Goal: Information Seeking & Learning: Learn about a topic

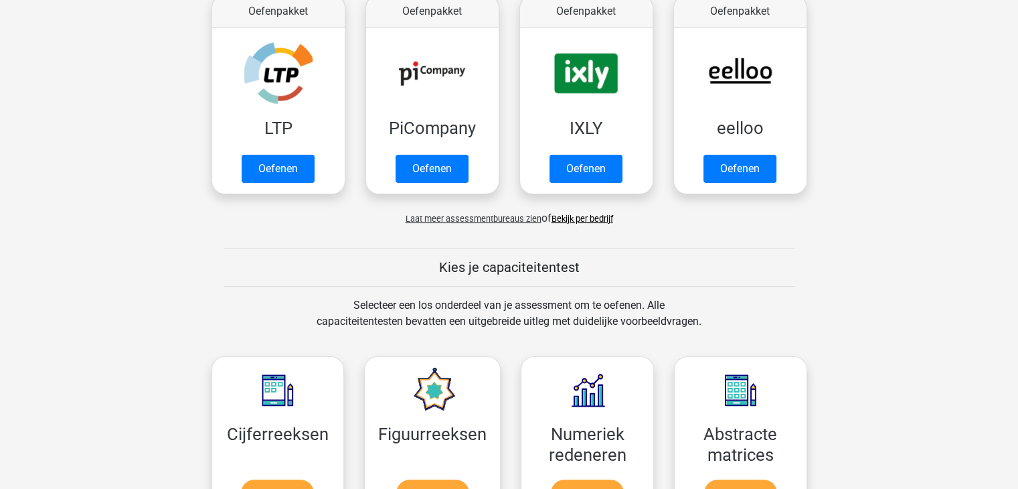
scroll to position [214, 0]
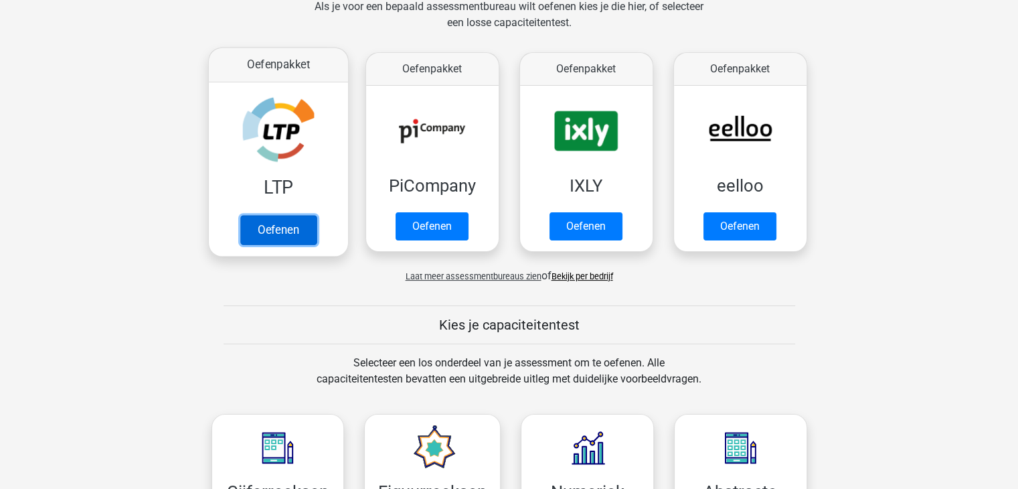
click at [268, 237] on link "Oefenen" at bounding box center [278, 229] width 76 height 29
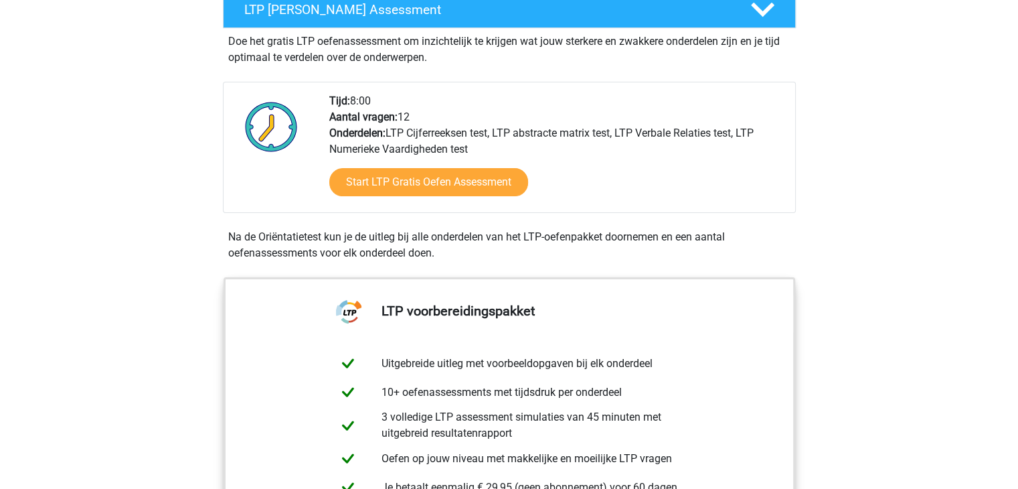
scroll to position [187, 0]
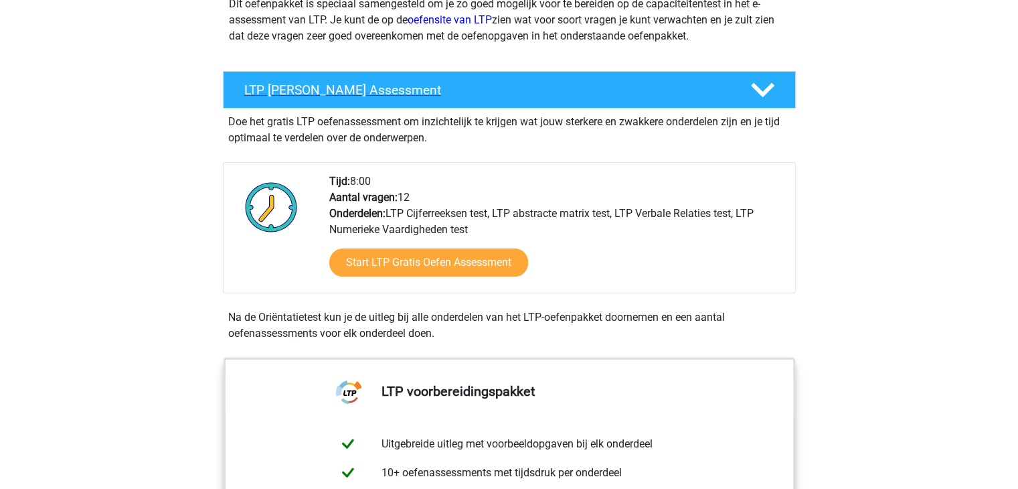
click at [759, 88] on polygon at bounding box center [762, 90] width 23 height 15
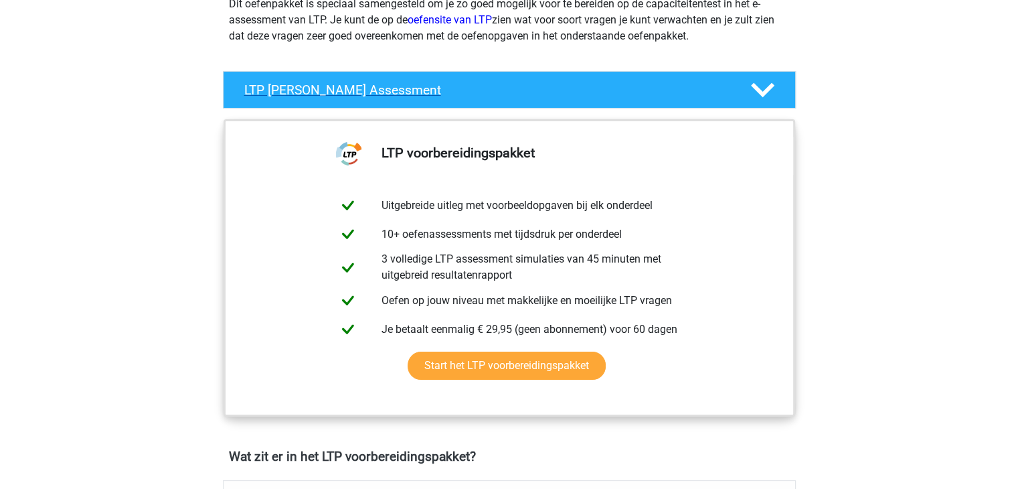
click at [759, 88] on polygon at bounding box center [762, 90] width 23 height 15
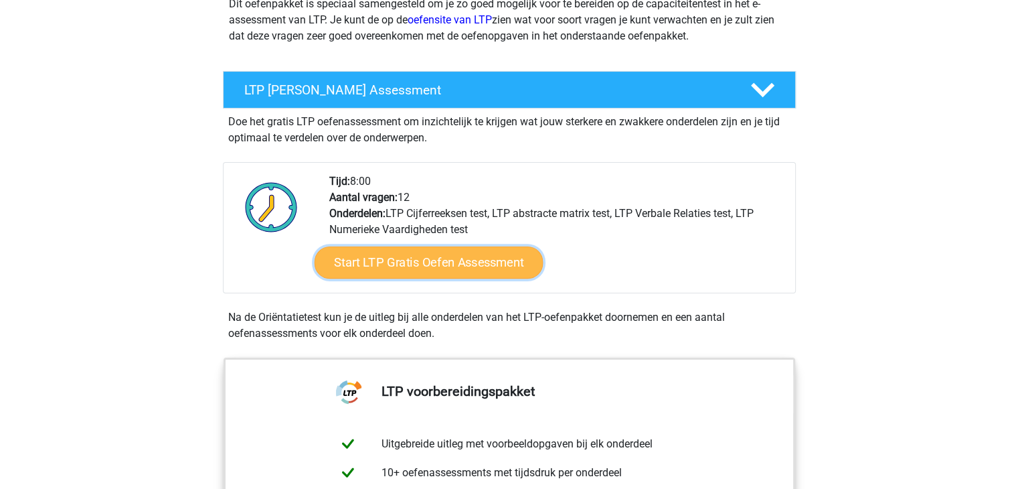
click at [382, 255] on link "Start LTP Gratis Oefen Assessment" at bounding box center [428, 262] width 229 height 32
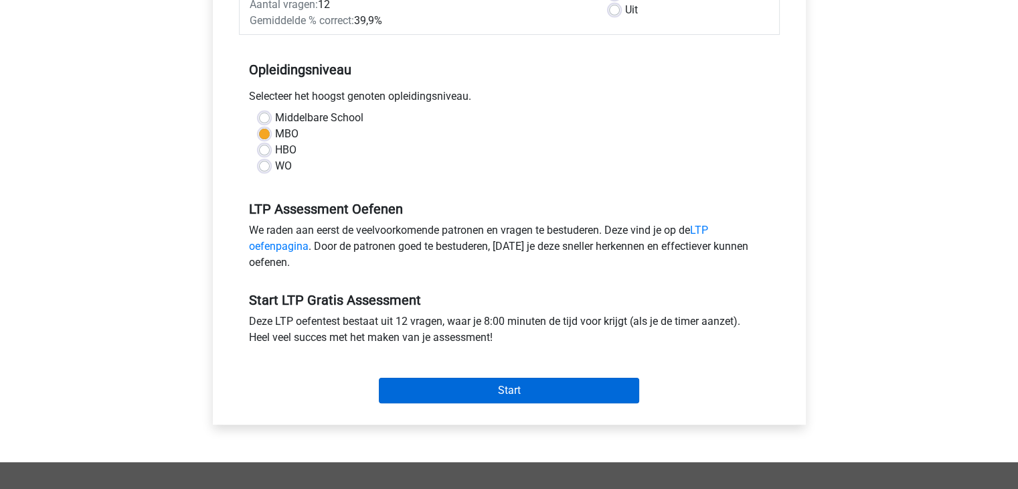
scroll to position [295, 0]
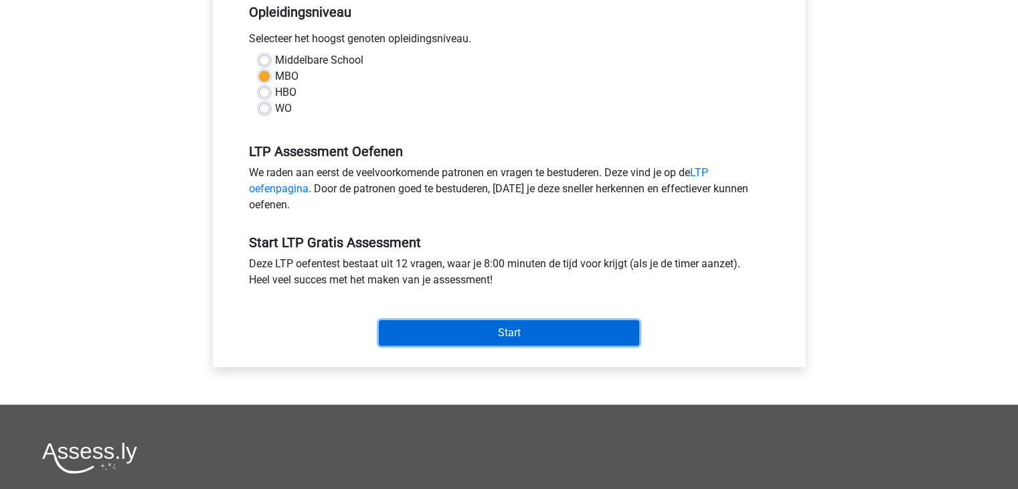
click at [510, 334] on input "Start" at bounding box center [509, 332] width 260 height 25
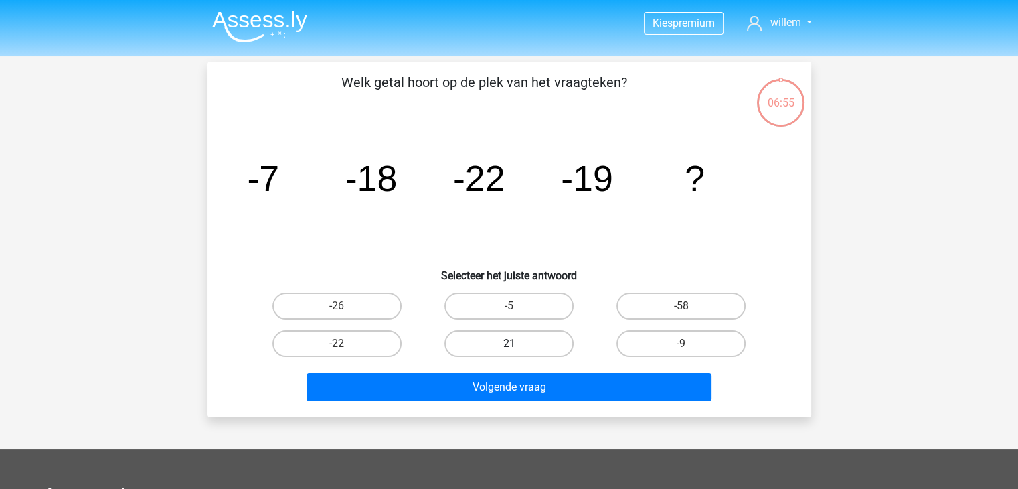
click at [511, 341] on label "21" at bounding box center [509, 343] width 129 height 27
click at [511, 343] on input "21" at bounding box center [513, 347] width 9 height 9
radio input "true"
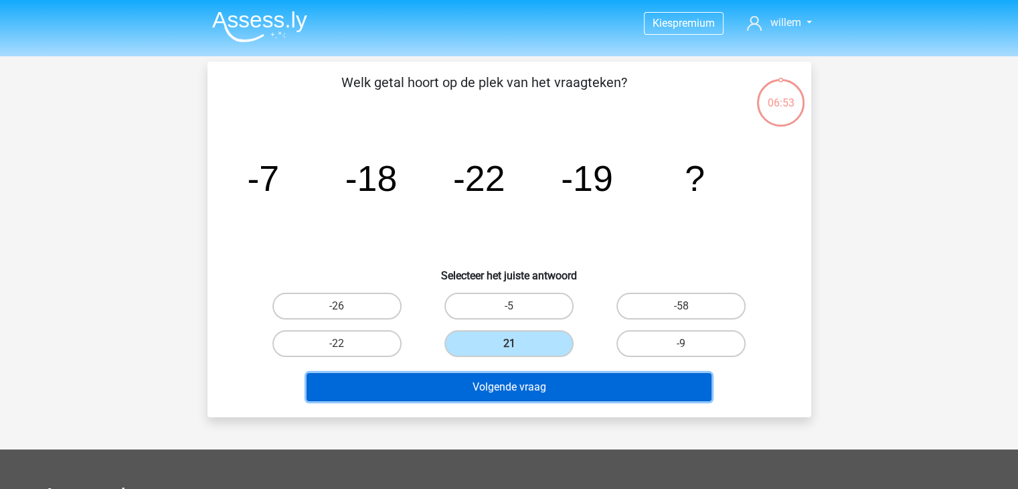
click at [495, 381] on button "Volgende vraag" at bounding box center [509, 387] width 405 height 28
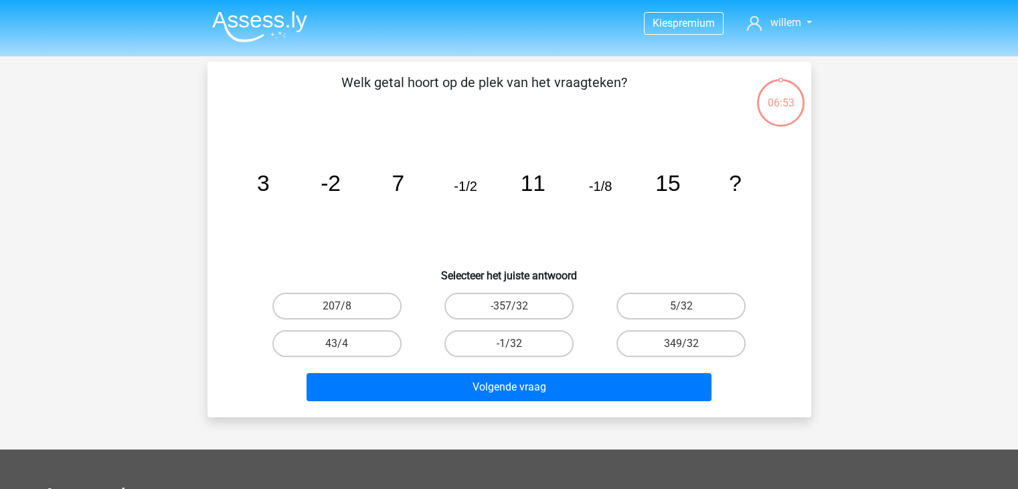
scroll to position [62, 0]
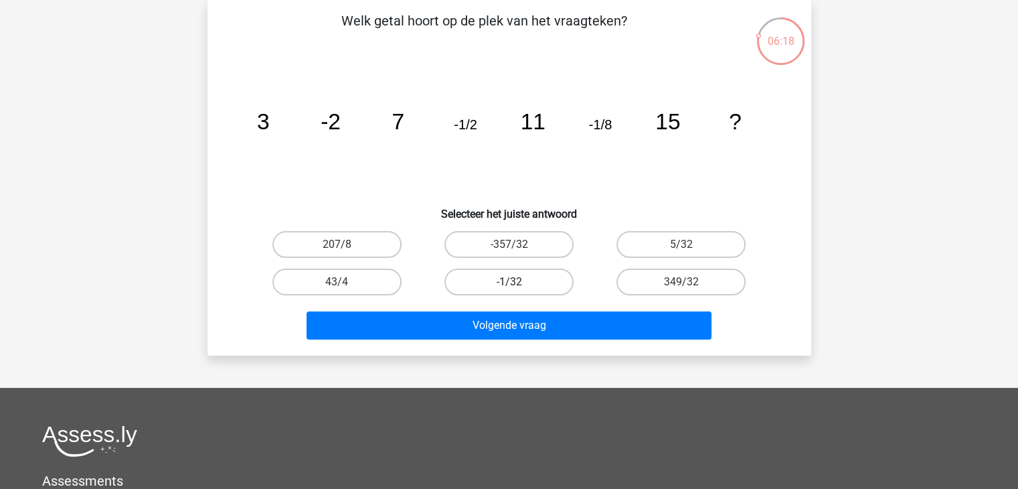
click at [502, 281] on label "-1/32" at bounding box center [509, 281] width 129 height 27
click at [509, 282] on input "-1/32" at bounding box center [513, 286] width 9 height 9
radio input "true"
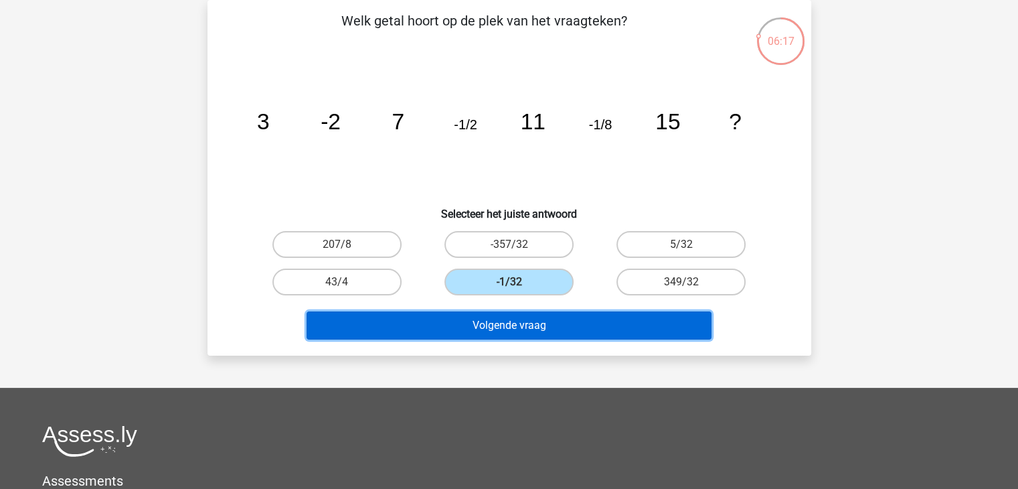
click at [503, 319] on button "Volgende vraag" at bounding box center [509, 325] width 405 height 28
